Goal: Transaction & Acquisition: Purchase product/service

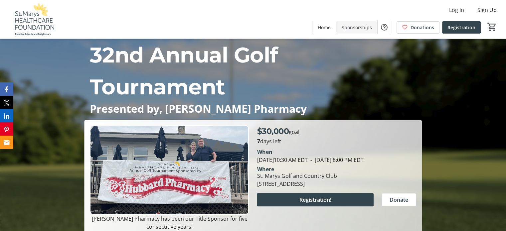
click at [361, 27] on span "Sponsorships" at bounding box center [357, 27] width 30 height 7
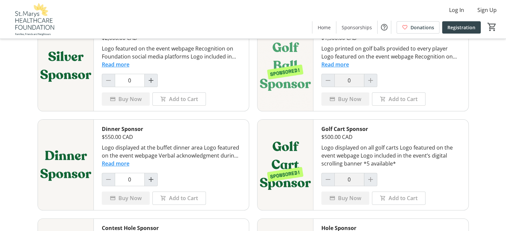
scroll to position [200, 0]
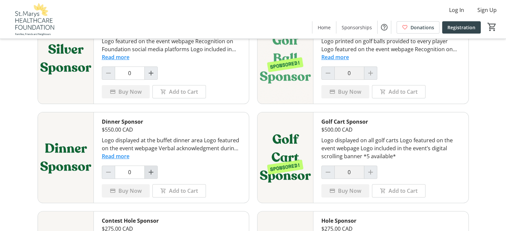
click at [152, 173] on mat-icon "Increment by one" at bounding box center [151, 172] width 8 height 8
type input "1"
click at [133, 190] on span "Buy Now" at bounding box center [129, 191] width 23 height 8
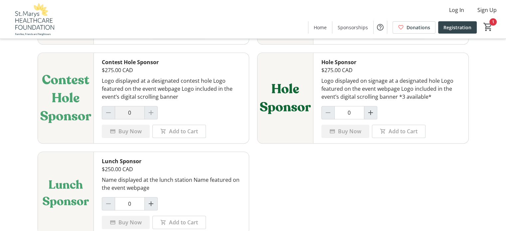
scroll to position [347, 0]
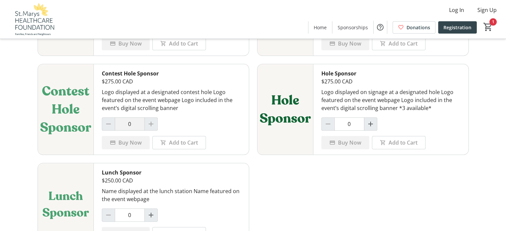
click at [150, 122] on div at bounding box center [150, 123] width 13 height 13
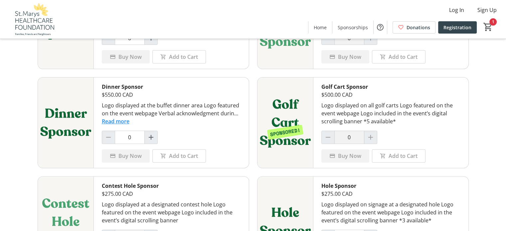
scroll to position [214, 0]
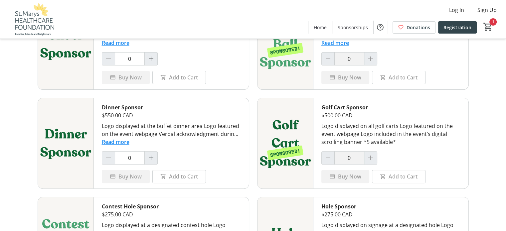
click at [120, 142] on button "Read more" at bounding box center [116, 142] width 28 height 8
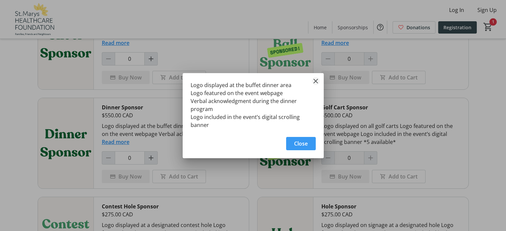
click at [314, 82] on mat-icon "Close" at bounding box center [316, 81] width 8 height 8
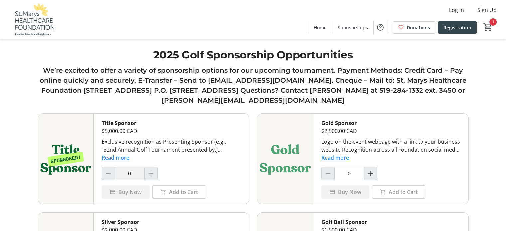
scroll to position [214, 0]
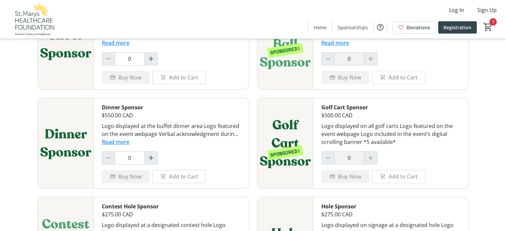
click at [111, 143] on button "Read more" at bounding box center [116, 142] width 28 height 8
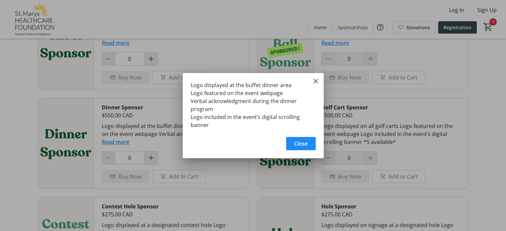
scroll to position [0, 0]
click at [300, 144] on span "Close" at bounding box center [301, 144] width 14 height 8
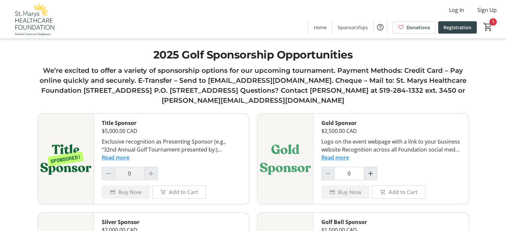
scroll to position [214, 0]
